Goal: Information Seeking & Learning: Learn about a topic

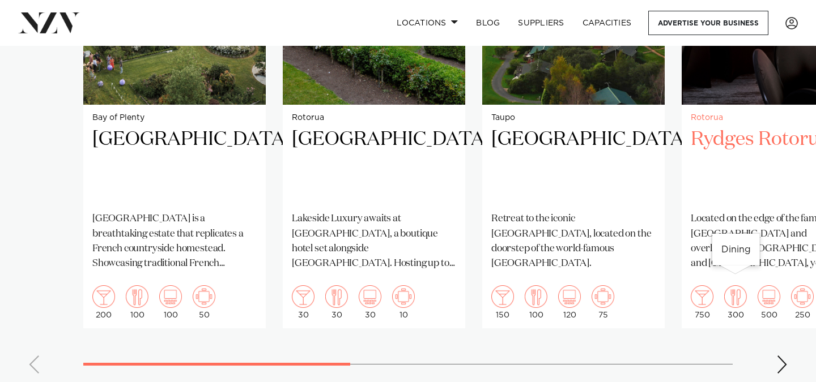
scroll to position [1046, 0]
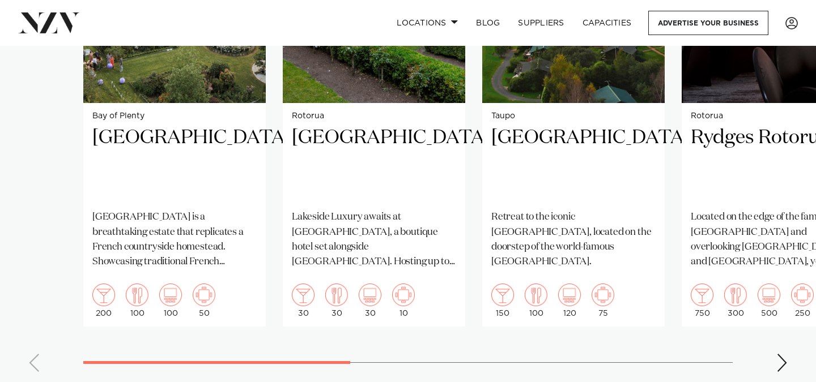
click at [780, 354] on div "Next slide" at bounding box center [781, 363] width 11 height 18
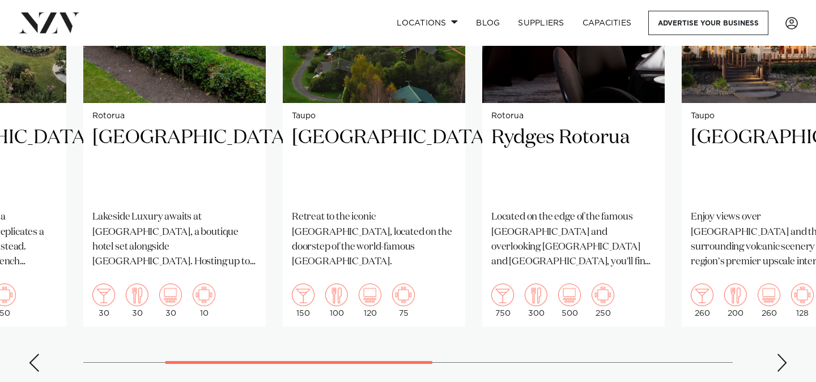
click at [780, 354] on div "Next slide" at bounding box center [781, 363] width 11 height 18
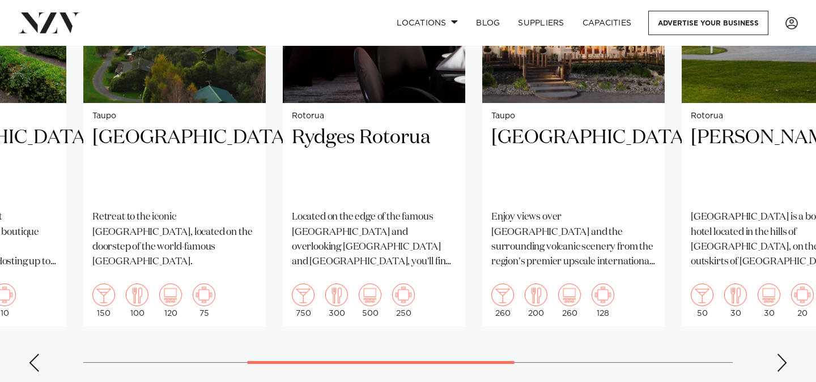
click at [780, 354] on div "Next slide" at bounding box center [781, 363] width 11 height 18
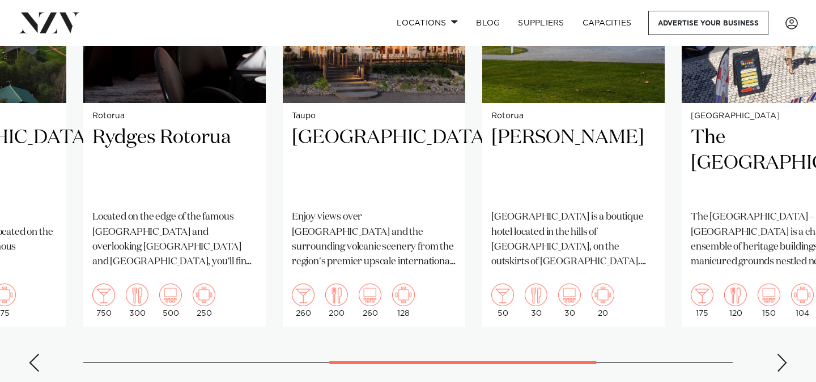
click at [780, 354] on div "Next slide" at bounding box center [781, 363] width 11 height 18
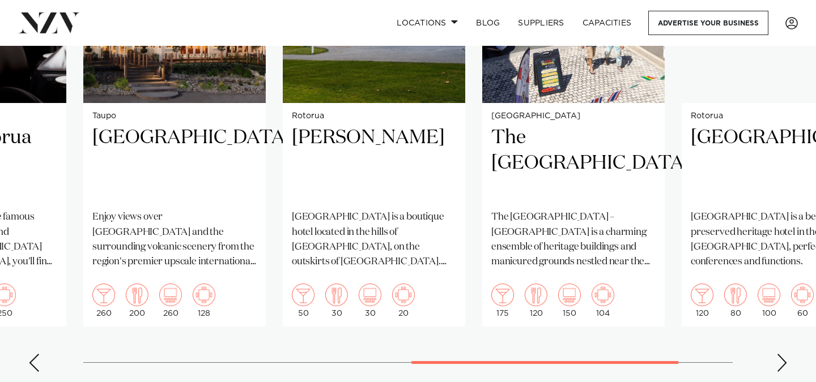
click at [780, 354] on div "Next slide" at bounding box center [781, 363] width 11 height 18
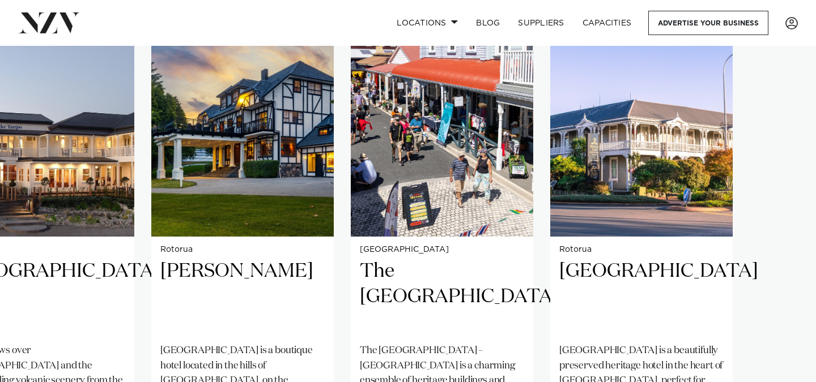
scroll to position [912, 0]
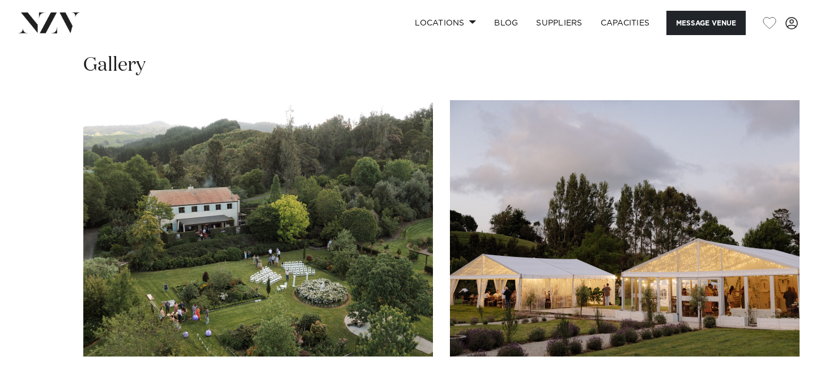
scroll to position [1011, 0]
